Goal: Information Seeking & Learning: Learn about a topic

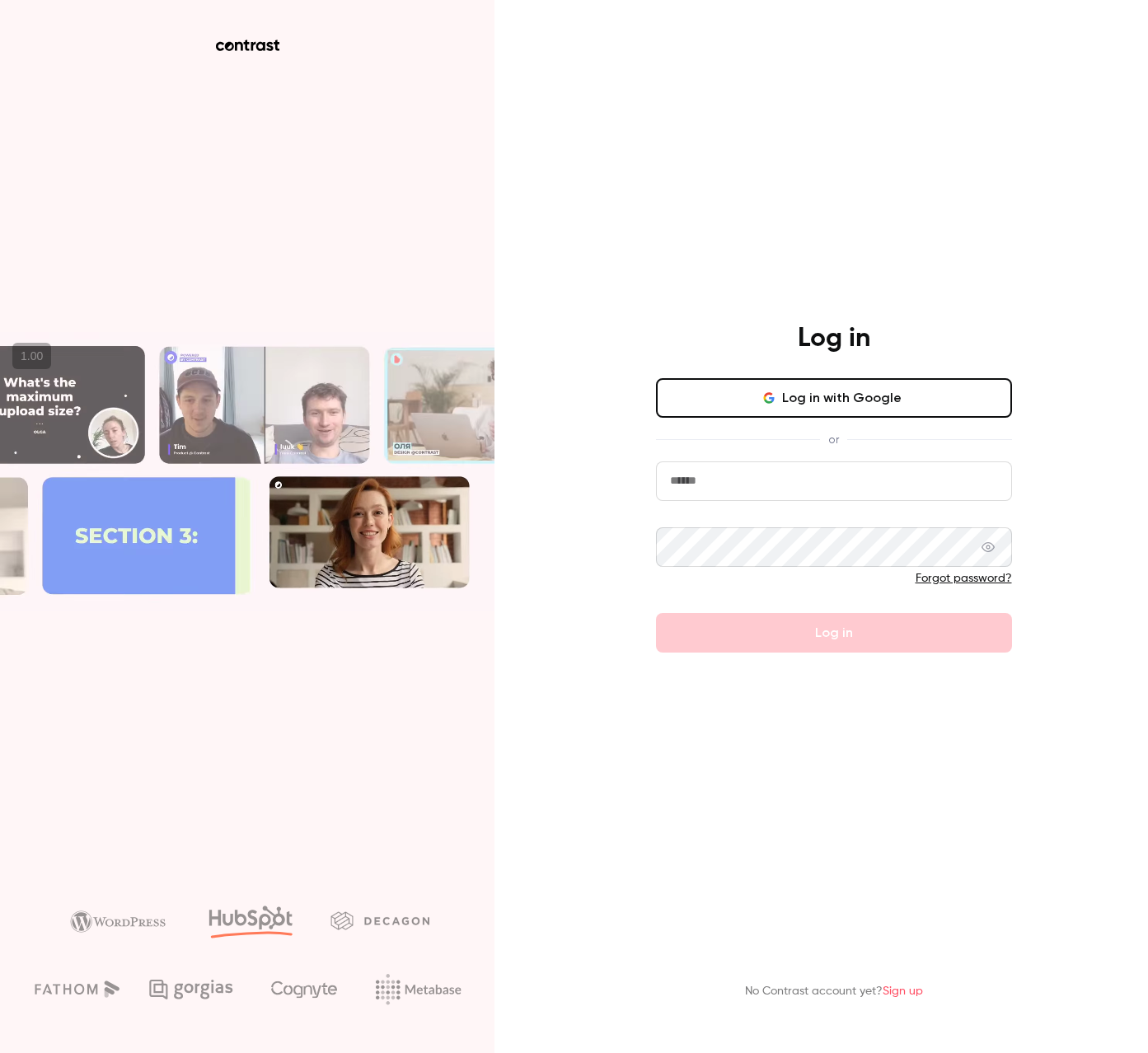
click at [742, 487] on input "email" at bounding box center [834, 480] width 356 height 40
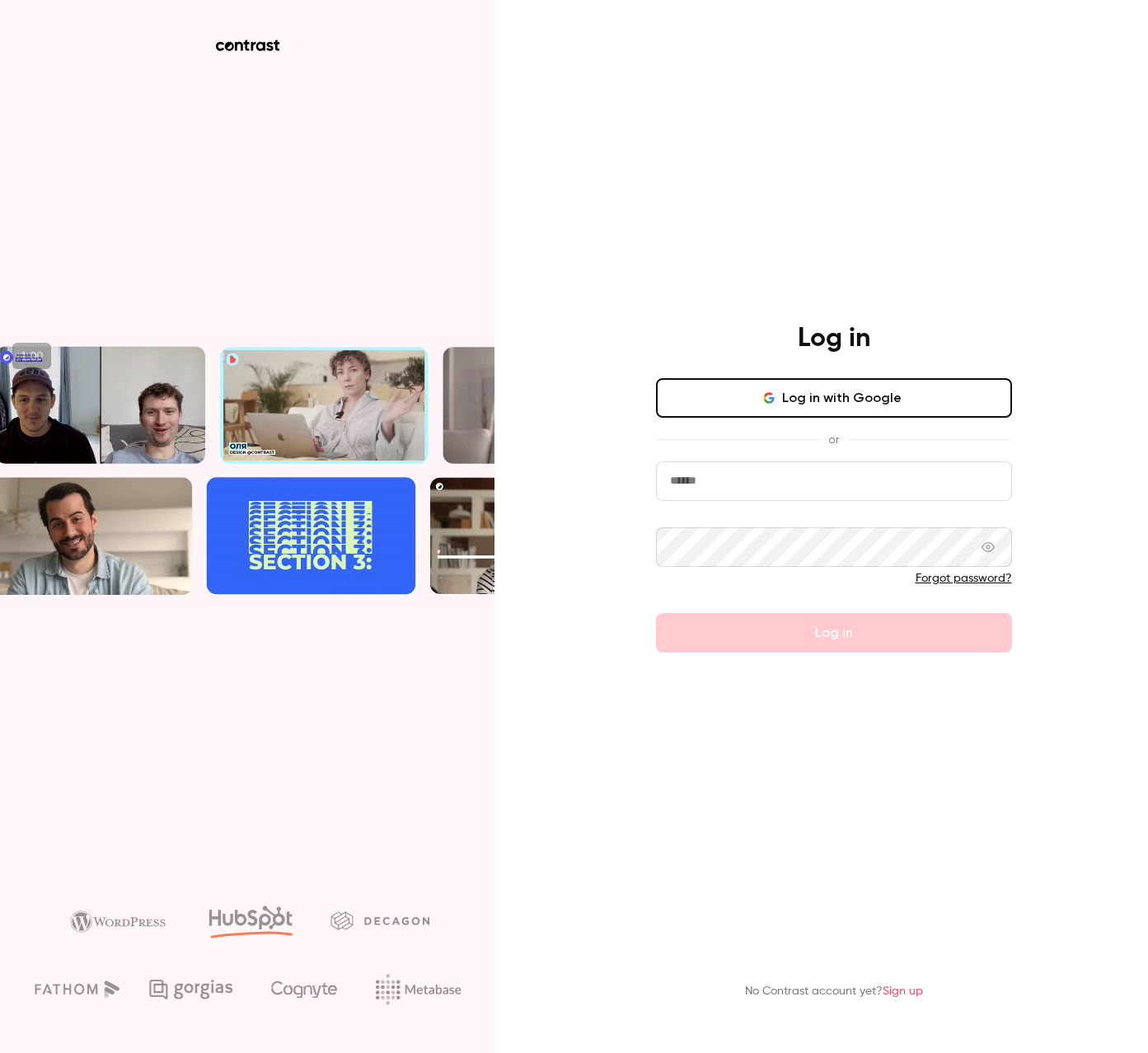
type input "**********"
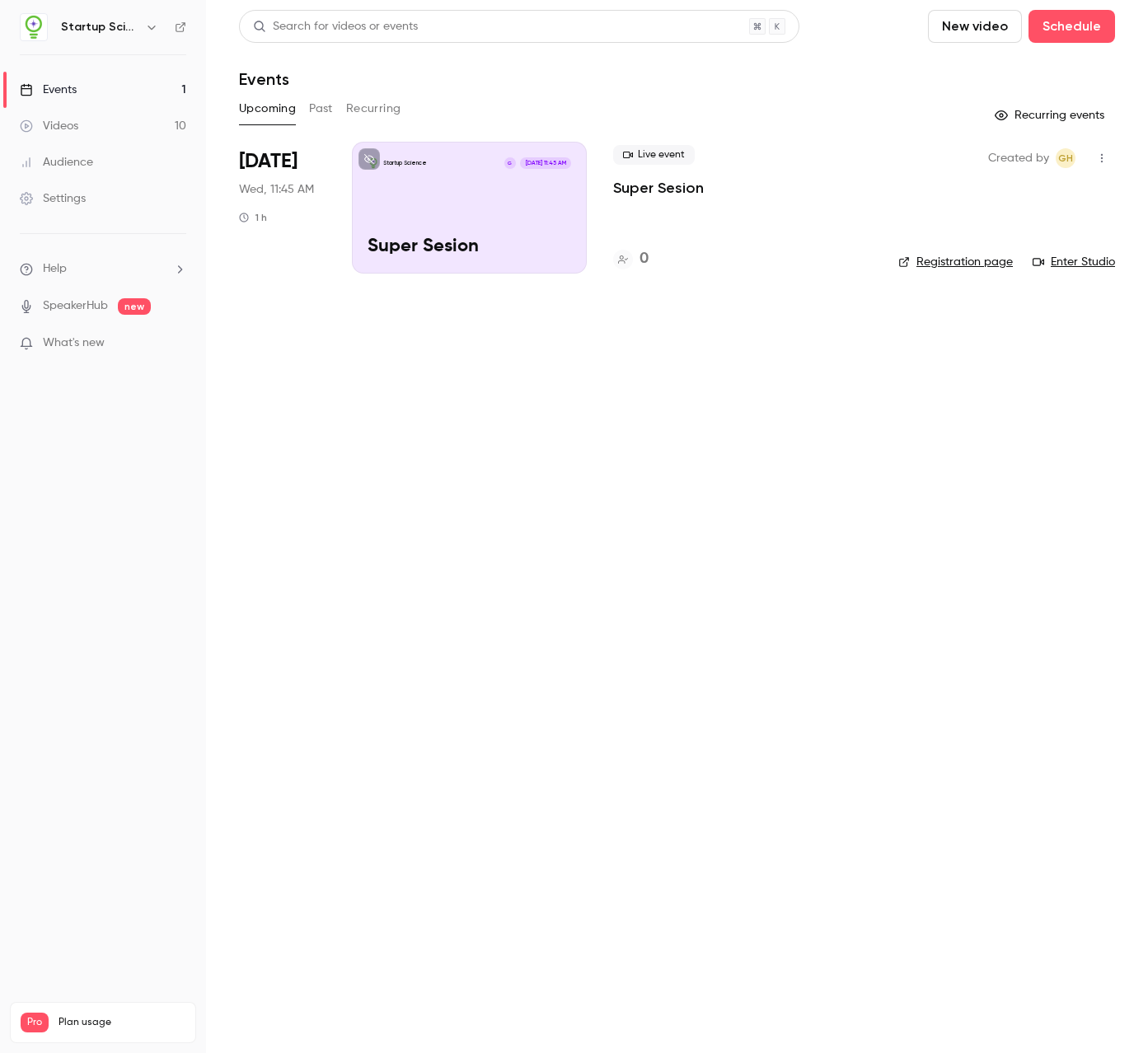
click at [656, 486] on main "Search for videos or events New video Schedule Events Upcoming Past Recurring R…" at bounding box center [676, 526] width 942 height 1053
click at [518, 350] on main "Search for videos or events New video Schedule Events Upcoming Past Recurring R…" at bounding box center [676, 526] width 942 height 1053
click at [404, 333] on main "Search for videos or events New video Schedule Events Upcoming Past Recurring R…" at bounding box center [676, 526] width 942 height 1053
click at [318, 117] on button "Past" at bounding box center [321, 108] width 24 height 26
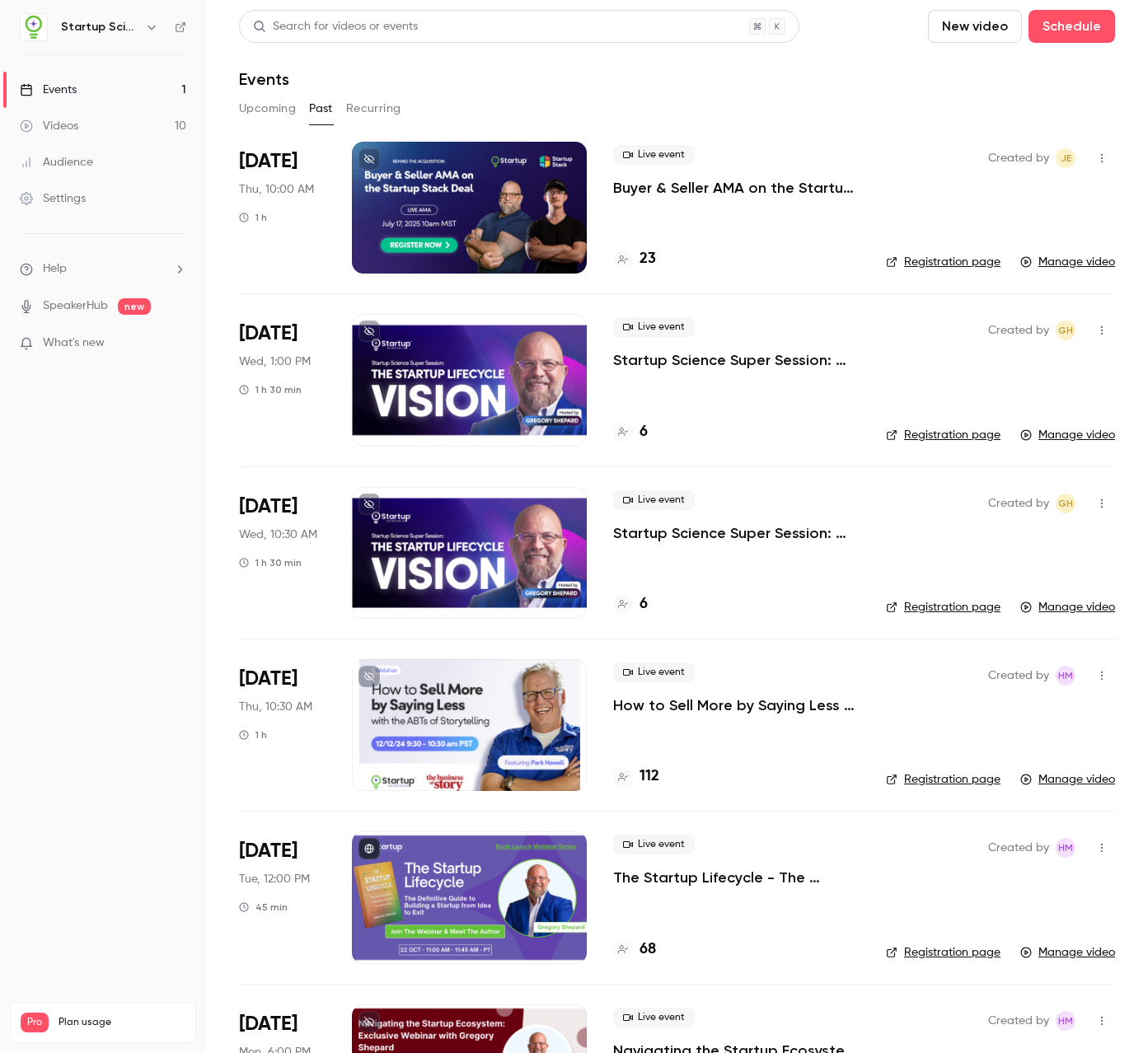
click at [123, 528] on nav "Startup Science Events 1 Videos 10 Audience Settings Help SpeakerHub new What's…" at bounding box center [102, 526] width 206 height 1053
click at [748, 189] on p "Buyer & Seller AMA on the Startup Stack Deal" at bounding box center [735, 187] width 246 height 19
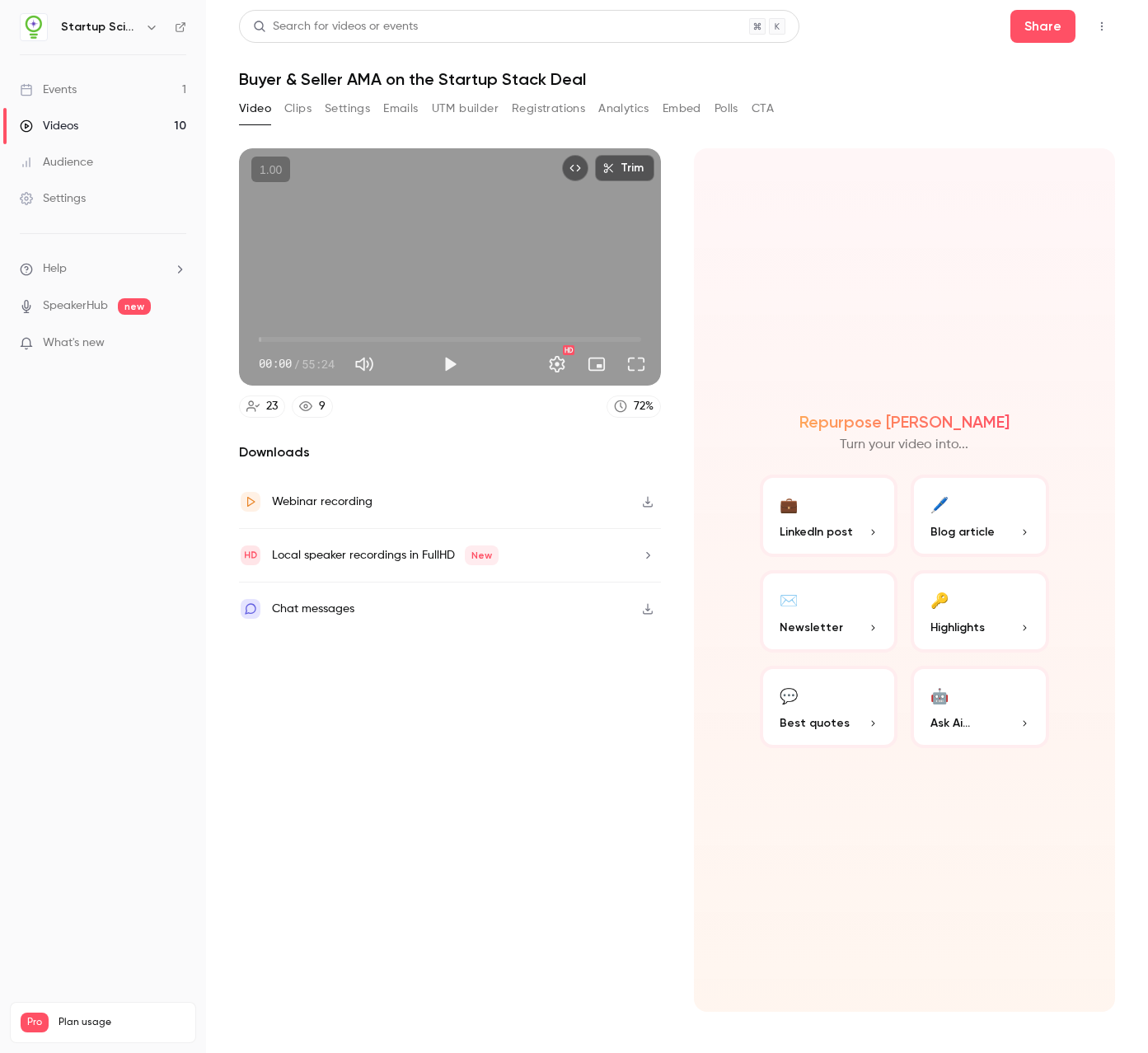
click at [292, 108] on button "Clips" at bounding box center [298, 108] width 27 height 26
